Goal: Task Accomplishment & Management: Use online tool/utility

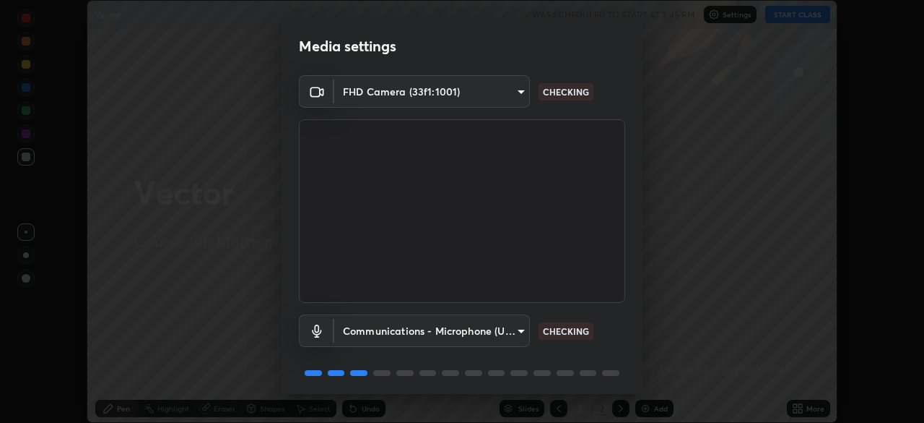
scroll to position [51, 0]
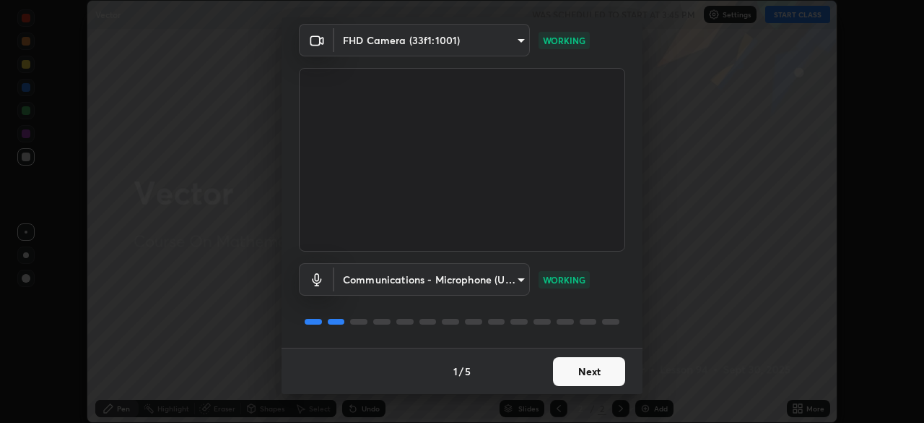
click at [580, 371] on button "Next" at bounding box center [589, 371] width 72 height 29
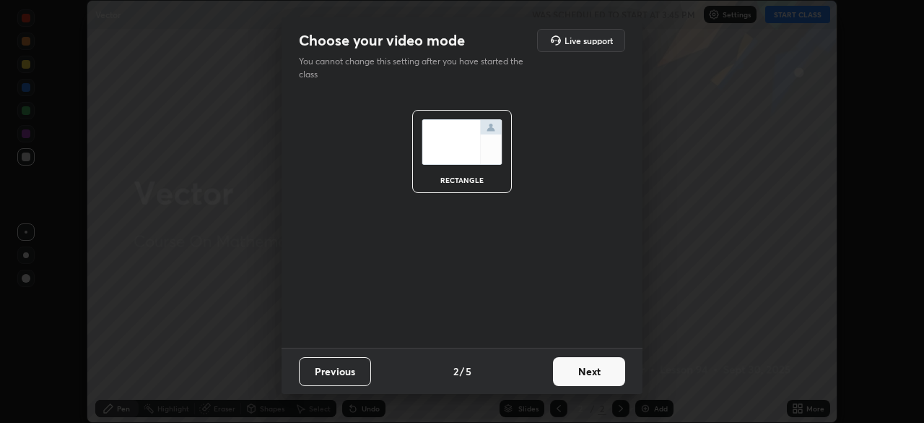
click at [583, 373] on button "Next" at bounding box center [589, 371] width 72 height 29
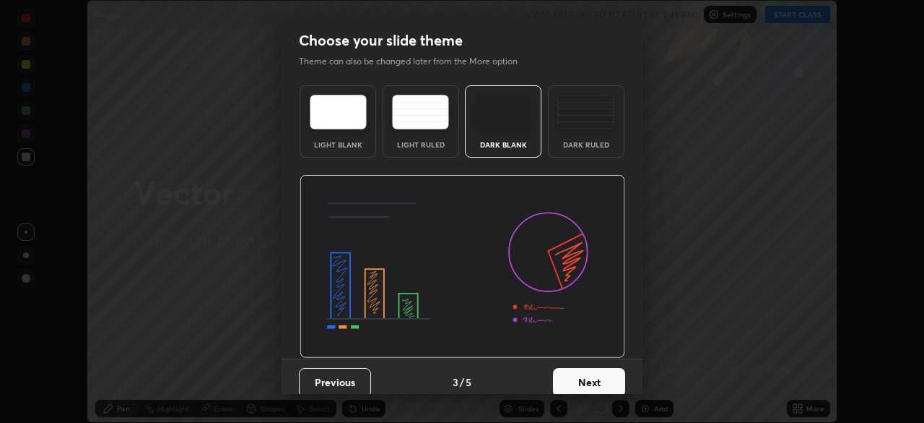
click at [584, 378] on button "Next" at bounding box center [589, 382] width 72 height 29
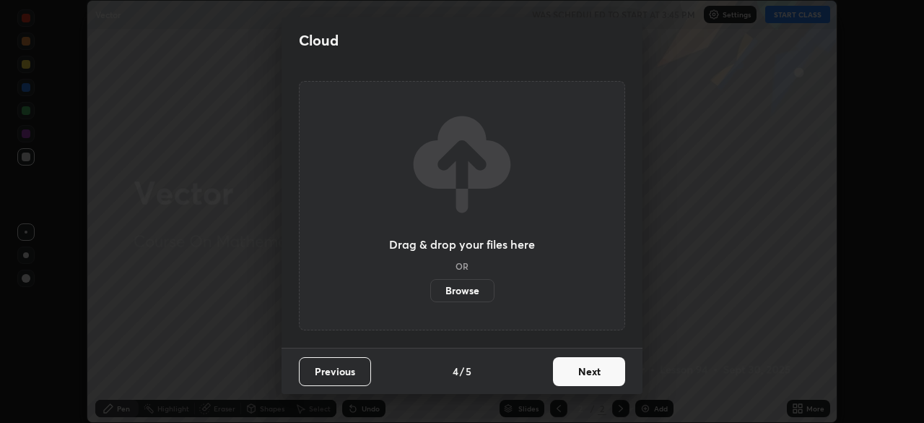
click at [587, 376] on button "Next" at bounding box center [589, 371] width 72 height 29
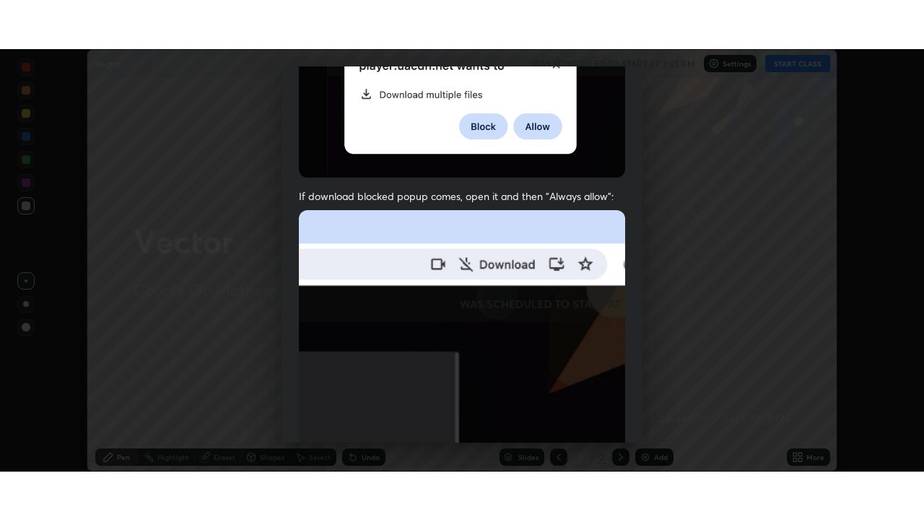
scroll to position [346, 0]
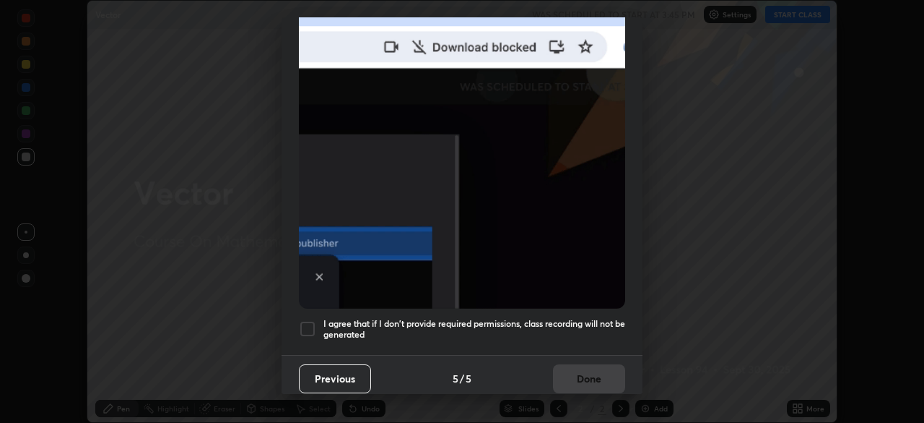
click at [306, 320] on div at bounding box center [307, 328] width 17 height 17
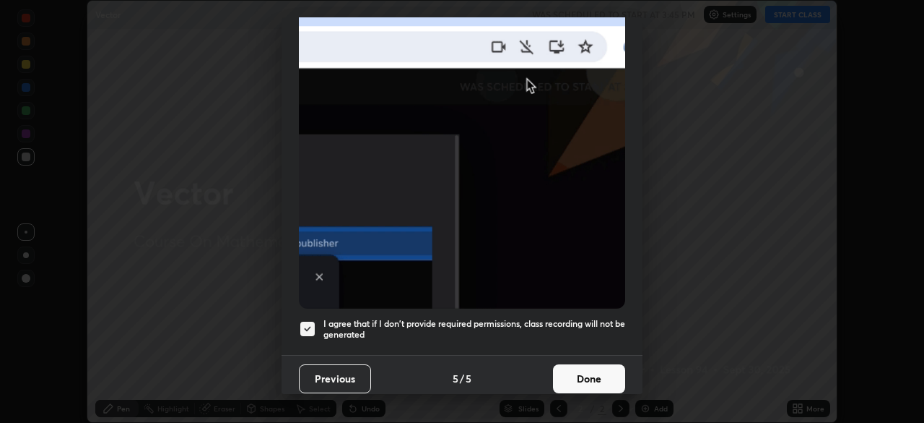
click at [592, 374] on button "Done" at bounding box center [589, 378] width 72 height 29
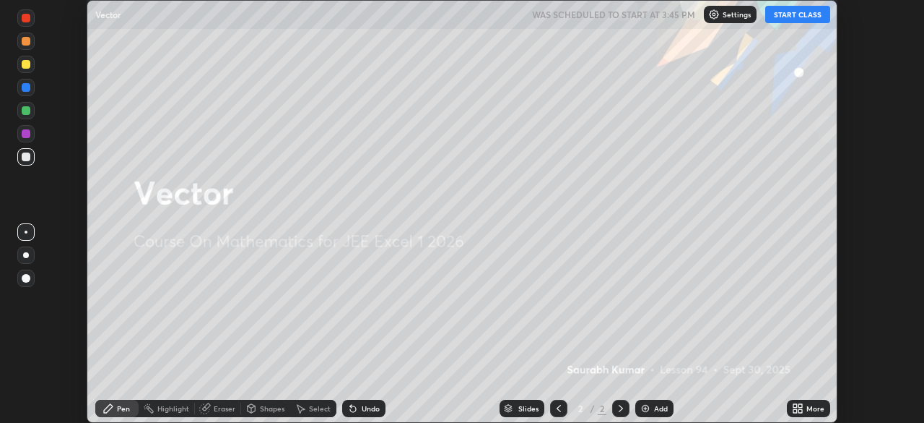
click at [796, 405] on icon at bounding box center [796, 406] width 4 height 4
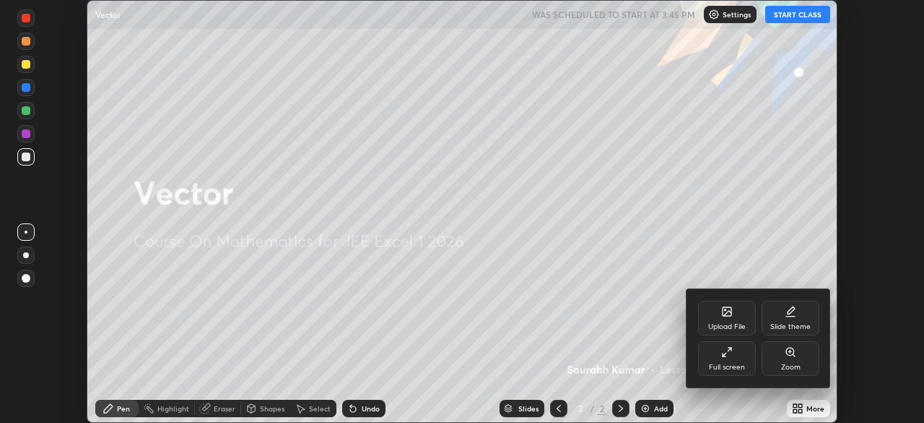
click at [727, 358] on div "Full screen" at bounding box center [727, 358] width 58 height 35
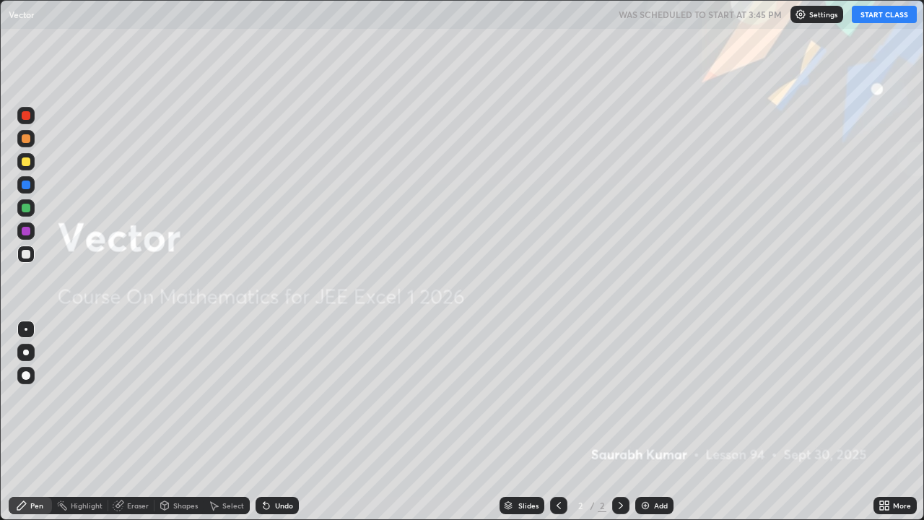
scroll to position [520, 924]
click at [878, 22] on button "START CLASS" at bounding box center [884, 14] width 65 height 17
click at [644, 422] on img at bounding box center [646, 506] width 12 height 12
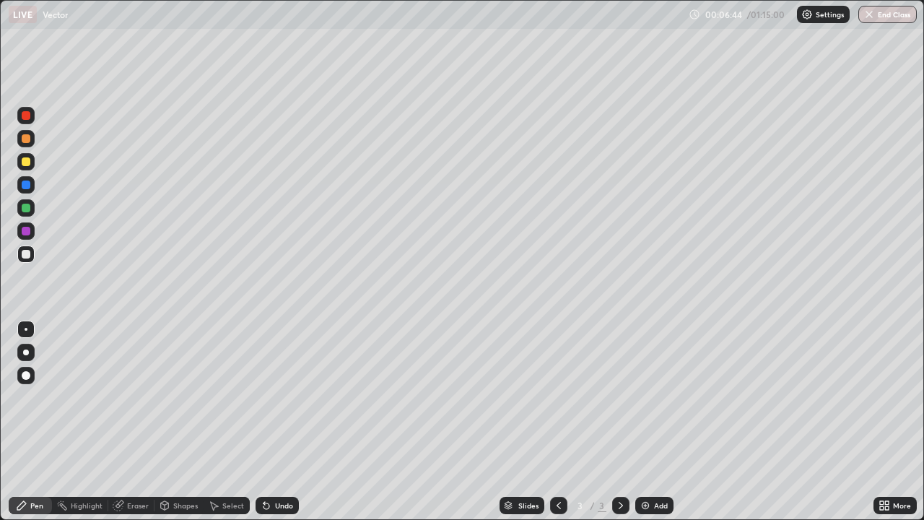
click at [642, 422] on img at bounding box center [646, 506] width 12 height 12
click at [137, 422] on div "Eraser" at bounding box center [138, 505] width 22 height 7
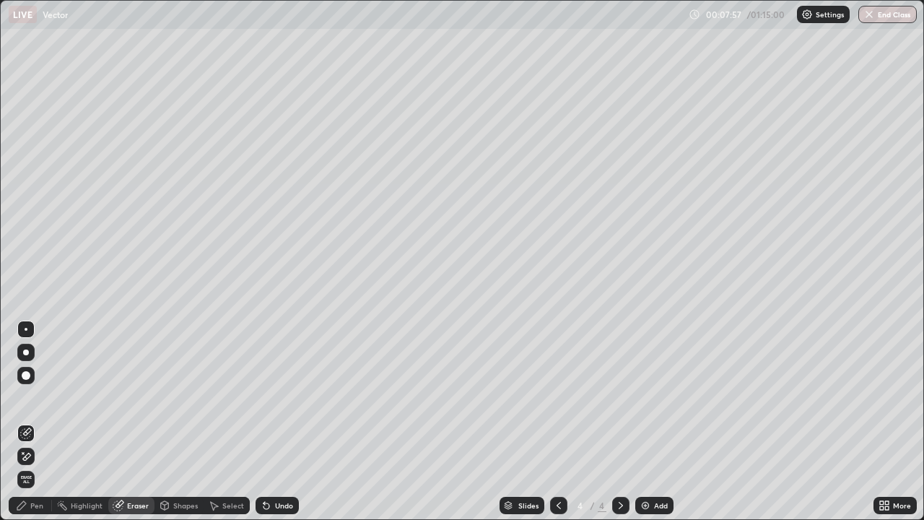
click at [31, 422] on div "Pen" at bounding box center [30, 505] width 43 height 17
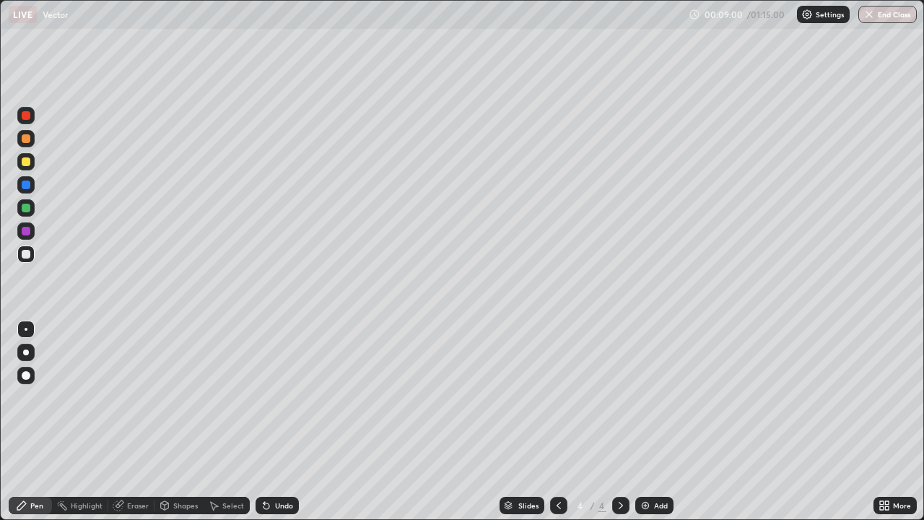
click at [133, 422] on div "Eraser" at bounding box center [138, 505] width 22 height 7
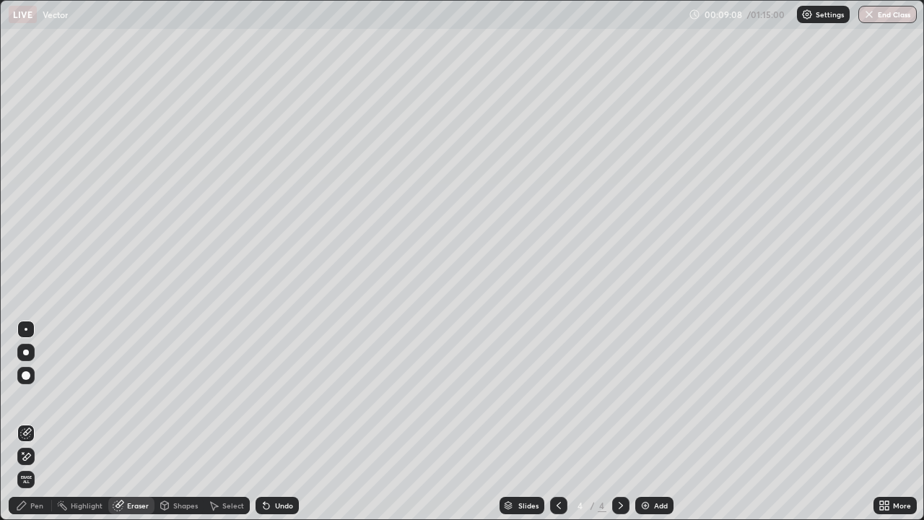
click at [35, 422] on div "Pen" at bounding box center [36, 505] width 13 height 7
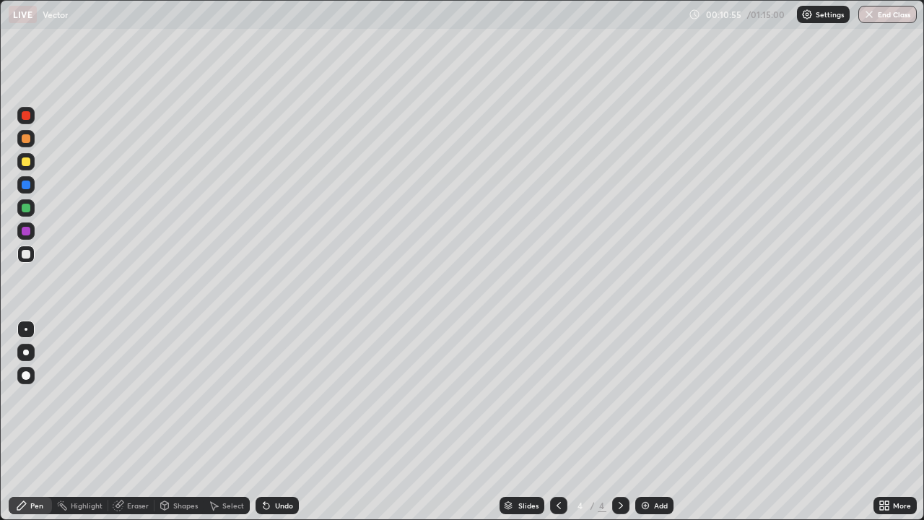
click at [645, 422] on img at bounding box center [646, 506] width 12 height 12
click at [649, 422] on img at bounding box center [646, 506] width 12 height 12
click at [270, 422] on div "Undo" at bounding box center [277, 505] width 43 height 17
click at [275, 422] on div "Undo" at bounding box center [277, 505] width 43 height 17
click at [134, 422] on div "Eraser" at bounding box center [138, 505] width 22 height 7
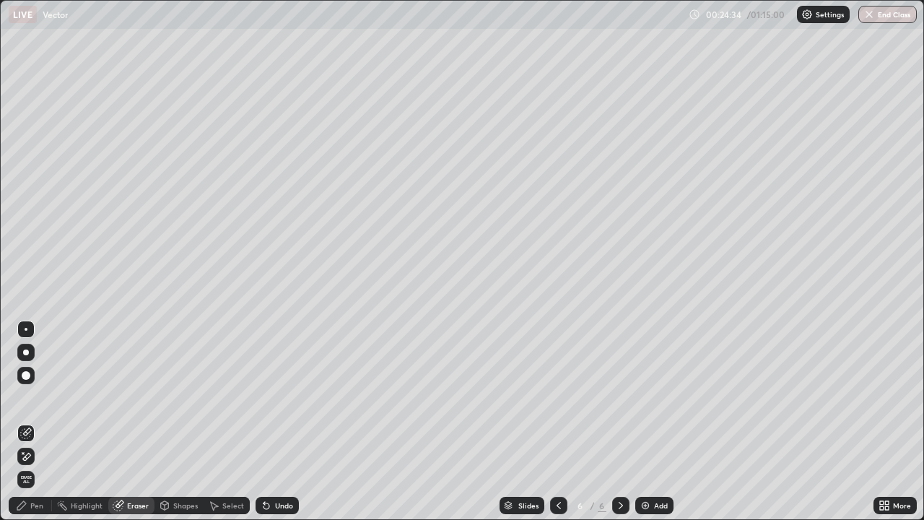
click at [38, 422] on div "Pen" at bounding box center [36, 505] width 13 height 7
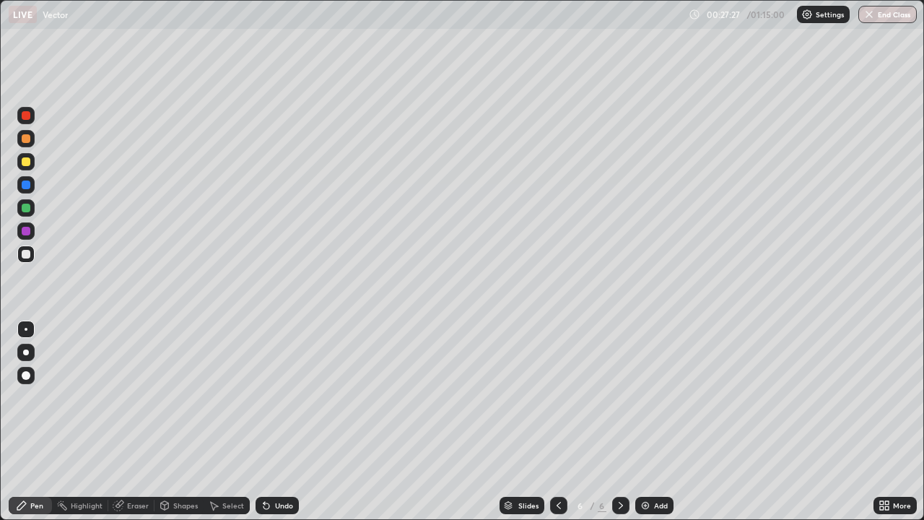
click at [646, 422] on img at bounding box center [646, 506] width 12 height 12
click at [642, 422] on img at bounding box center [646, 506] width 12 height 12
click at [41, 395] on div "Erase all" at bounding box center [26, 260] width 35 height 462
click at [266, 422] on icon at bounding box center [267, 506] width 6 height 6
click at [645, 422] on img at bounding box center [646, 506] width 12 height 12
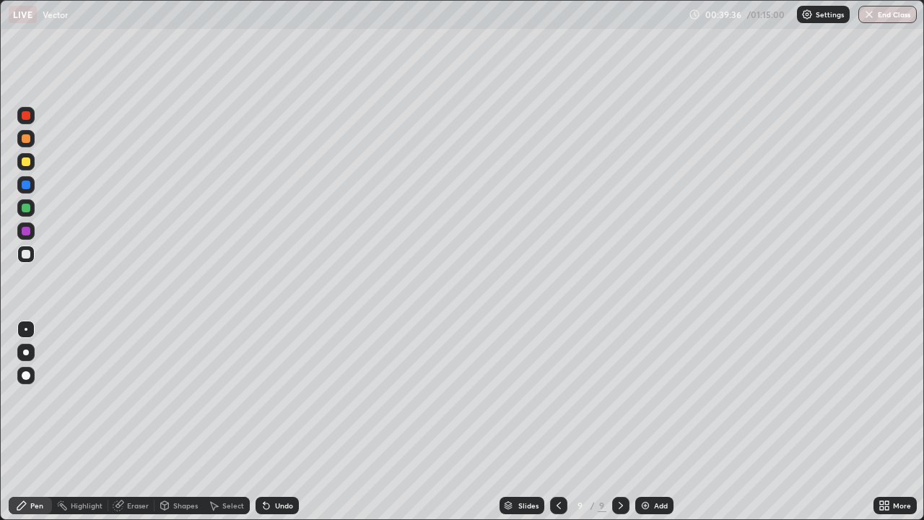
click at [558, 422] on icon at bounding box center [559, 506] width 12 height 12
click at [644, 422] on img at bounding box center [646, 506] width 12 height 12
click at [557, 422] on icon at bounding box center [558, 505] width 4 height 7
click at [619, 422] on icon at bounding box center [621, 506] width 12 height 12
click at [566, 422] on div at bounding box center [558, 505] width 17 height 17
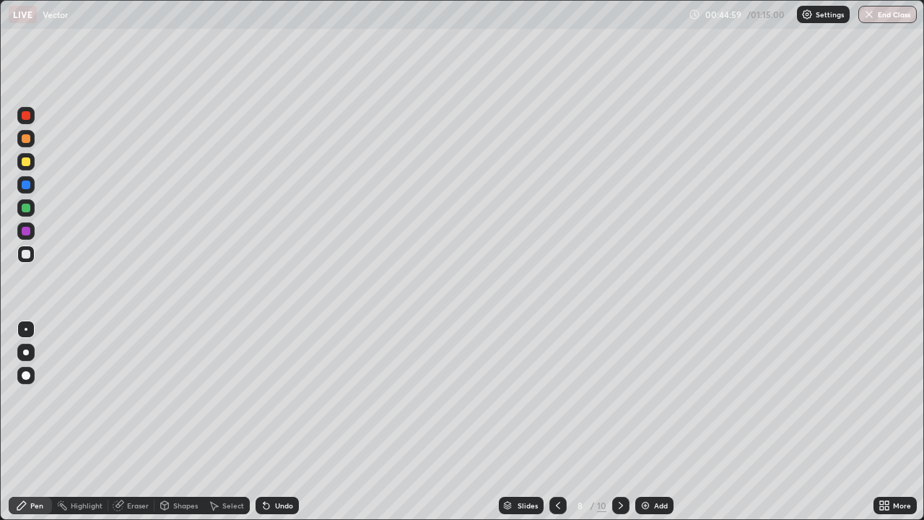
click at [620, 422] on icon at bounding box center [621, 506] width 12 height 12
click at [641, 422] on img at bounding box center [646, 506] width 12 height 12
click at [264, 422] on icon at bounding box center [267, 506] width 6 height 6
click at [267, 422] on icon at bounding box center [267, 506] width 12 height 12
click at [620, 422] on icon at bounding box center [621, 506] width 12 height 12
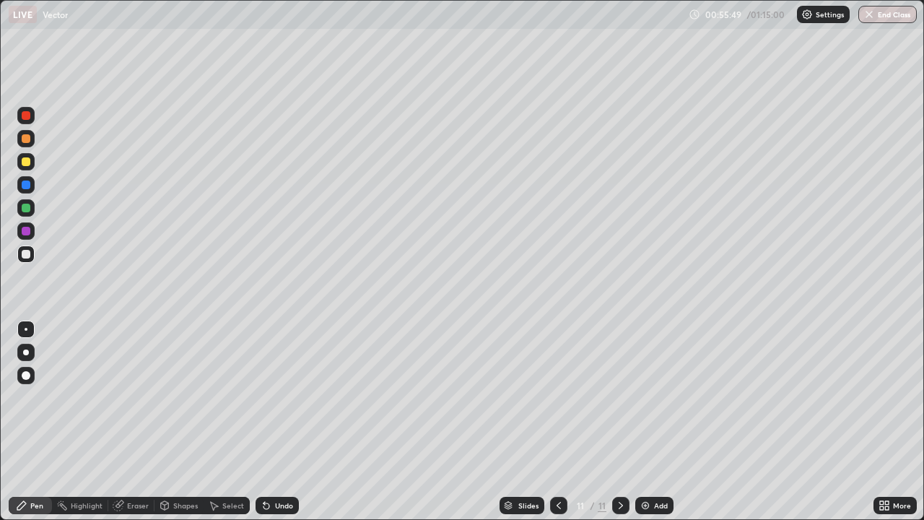
click at [640, 422] on img at bounding box center [646, 506] width 12 height 12
click at [142, 422] on div "Eraser" at bounding box center [138, 505] width 22 height 7
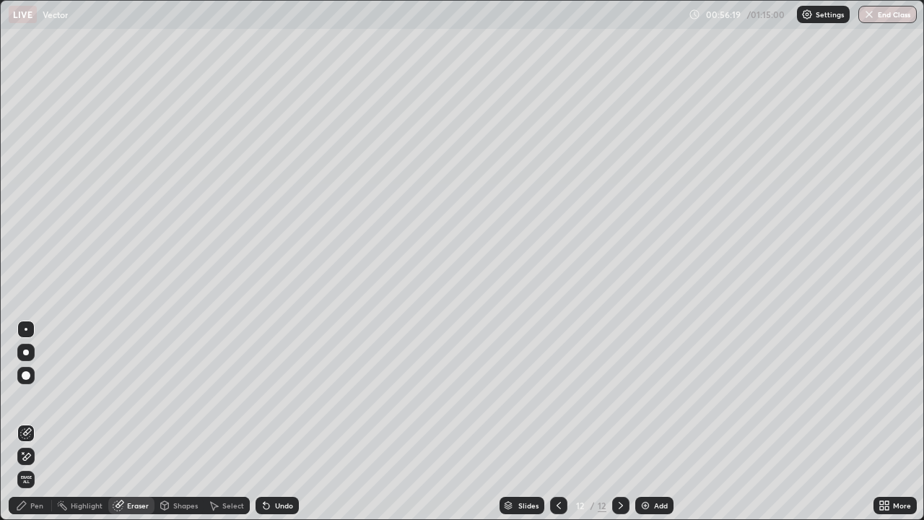
click at [38, 422] on div "Pen" at bounding box center [36, 505] width 13 height 7
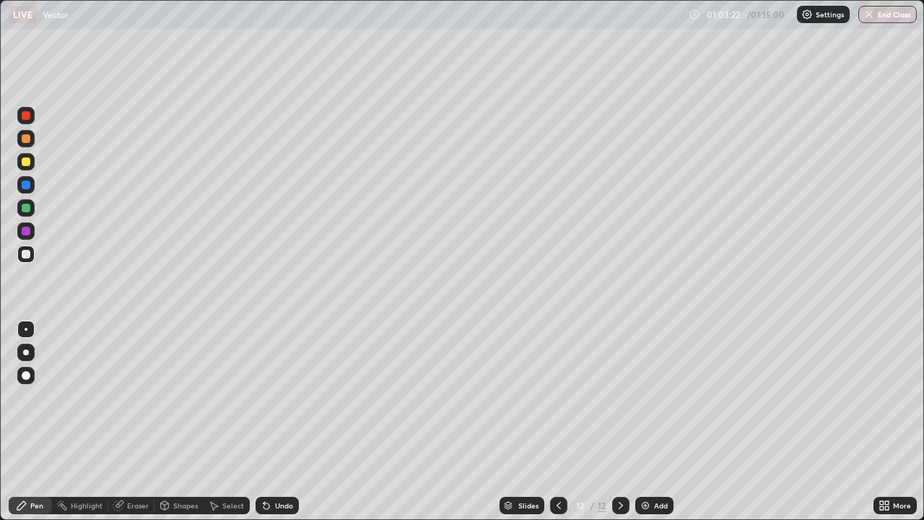
click at [644, 422] on img at bounding box center [646, 506] width 12 height 12
click at [138, 422] on div "Eraser" at bounding box center [138, 505] width 22 height 7
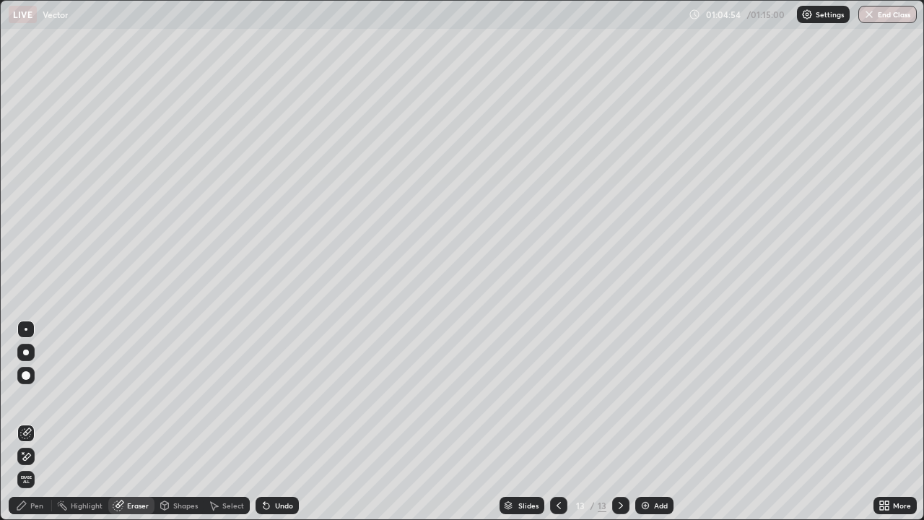
click at [38, 422] on div "Pen" at bounding box center [36, 505] width 13 height 7
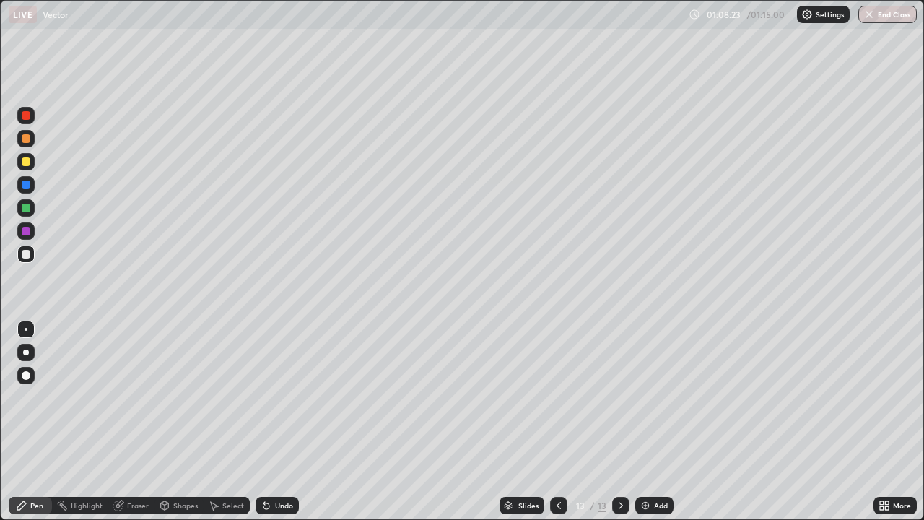
click at [651, 422] on div "Add" at bounding box center [655, 505] width 38 height 17
click at [646, 422] on img at bounding box center [646, 506] width 12 height 12
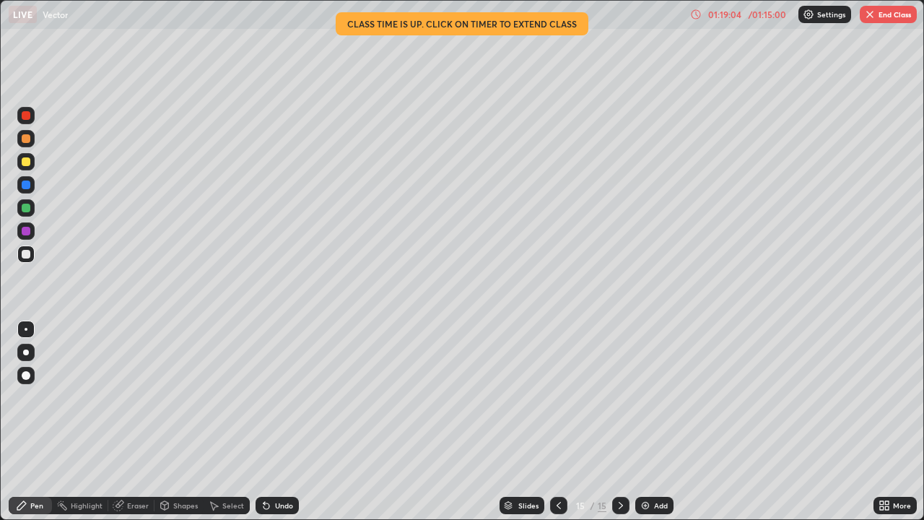
click at [903, 18] on button "End Class" at bounding box center [888, 14] width 57 height 17
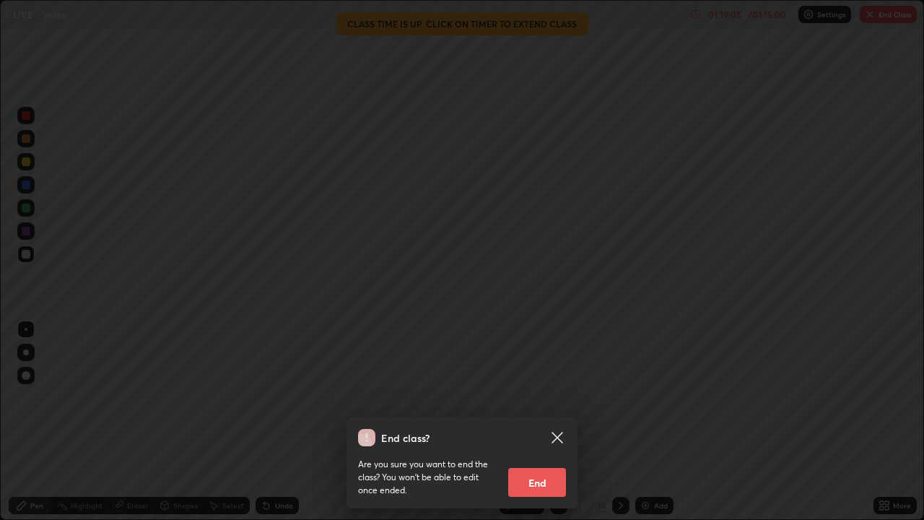
click at [547, 422] on button "End" at bounding box center [537, 482] width 58 height 29
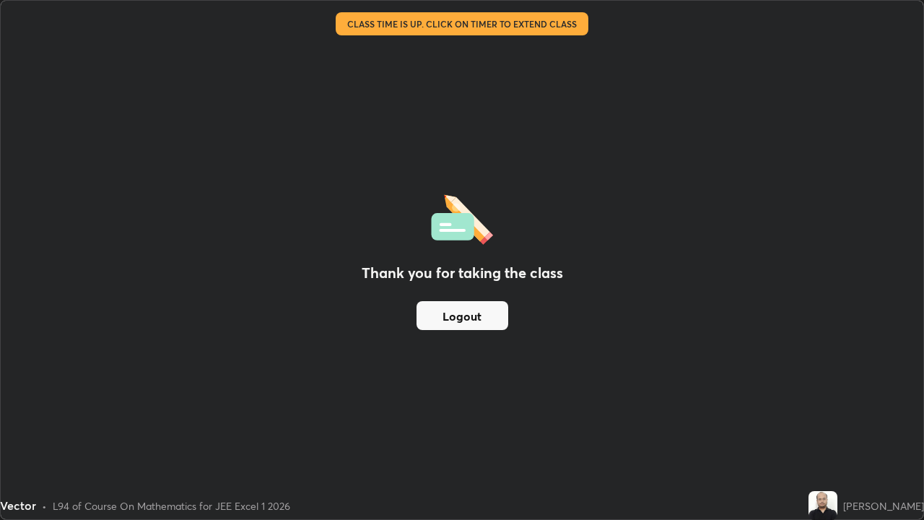
click at [462, 319] on button "Logout" at bounding box center [463, 315] width 92 height 29
click at [467, 316] on button "Logout" at bounding box center [463, 315] width 92 height 29
click at [464, 320] on button "Logout" at bounding box center [463, 315] width 92 height 29
click at [480, 313] on button "Logout" at bounding box center [463, 315] width 92 height 29
click at [469, 320] on button "Logout" at bounding box center [463, 315] width 92 height 29
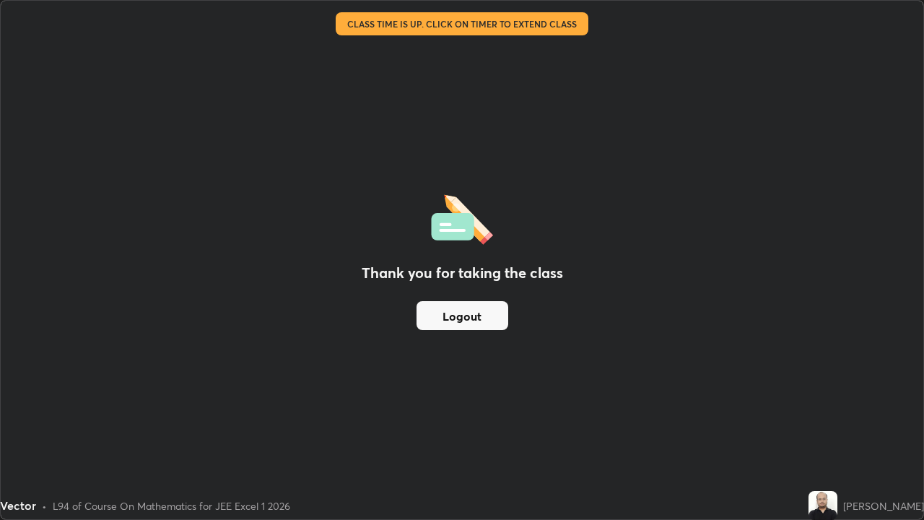
click at [467, 319] on button "Logout" at bounding box center [463, 315] width 92 height 29
click at [458, 317] on button "Logout" at bounding box center [463, 315] width 92 height 29
click at [472, 321] on button "Logout" at bounding box center [463, 315] width 92 height 29
click at [457, 321] on button "Logout" at bounding box center [463, 315] width 92 height 29
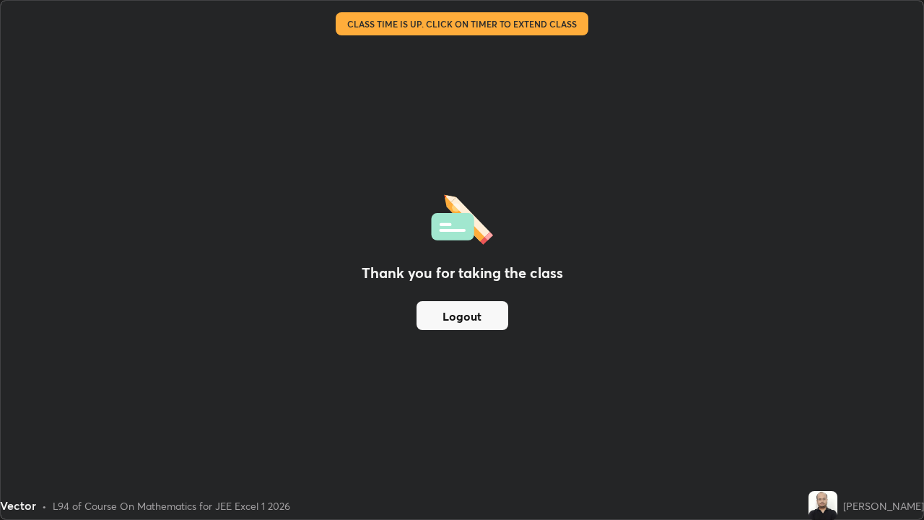
click at [442, 324] on button "Logout" at bounding box center [463, 315] width 92 height 29
click at [468, 321] on button "Logout" at bounding box center [463, 315] width 92 height 29
click at [476, 318] on button "Logout" at bounding box center [463, 315] width 92 height 29
click at [481, 317] on button "Logout" at bounding box center [463, 315] width 92 height 29
click at [74, 422] on div "Vector • L94 of Course On Mathematics for JEE Excel 1 2026" at bounding box center [401, 505] width 803 height 29
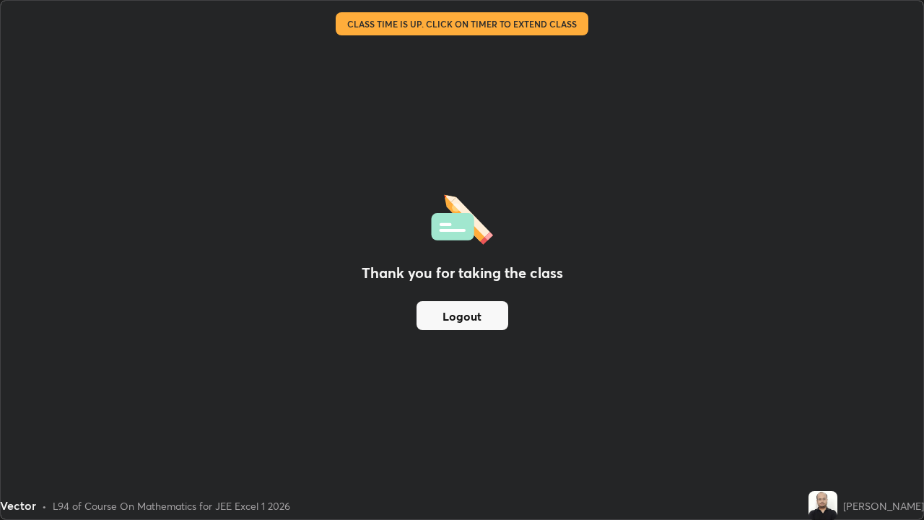
click at [46, 422] on div "Vector • L94 of Course On Mathematics for JEE Excel 1 2026" at bounding box center [401, 505] width 803 height 29
click at [14, 422] on div "Vector" at bounding box center [18, 505] width 36 height 17
click at [17, 422] on div "Thank you for taking the class Logout" at bounding box center [462, 260] width 923 height 519
click at [104, 422] on div "Thank you for taking the class Logout" at bounding box center [462, 260] width 923 height 519
